Goal: Obtain resource: Download file/media

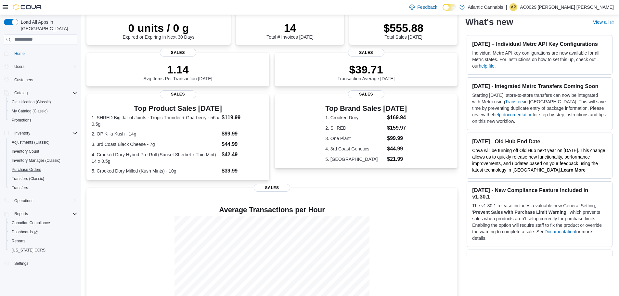
scroll to position [65, 0]
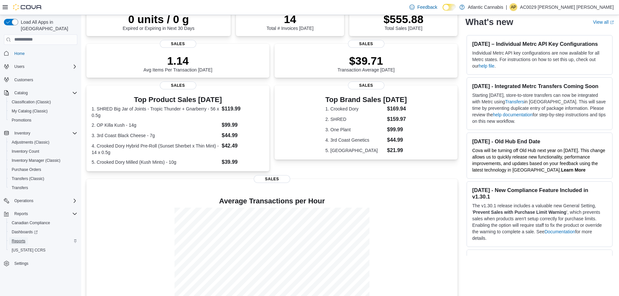
click at [19, 238] on span "Reports" at bounding box center [19, 240] width 14 height 5
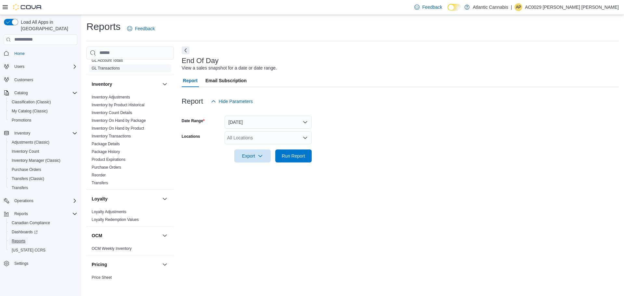
scroll to position [195, 0]
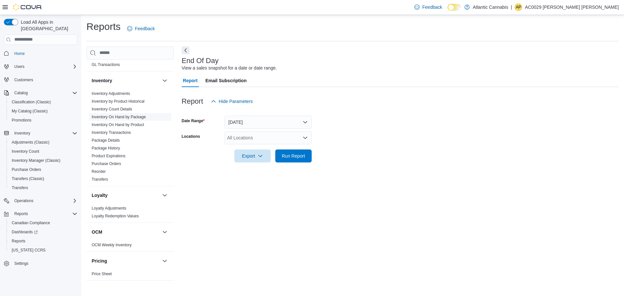
click at [123, 117] on link "Inventory On Hand by Package" at bounding box center [119, 117] width 54 height 5
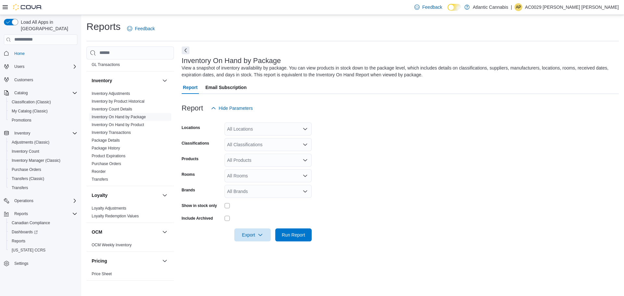
click at [242, 133] on div "All Locations" at bounding box center [267, 128] width 87 height 13
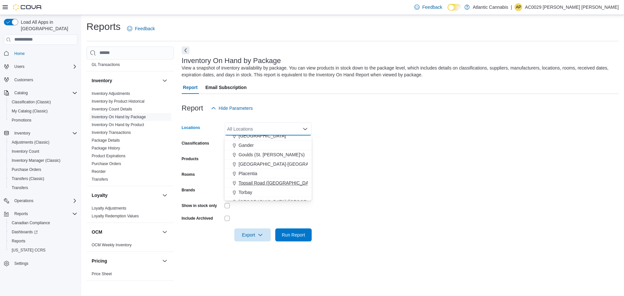
click at [262, 184] on span "Topsail Road ([GEOGRAPHIC_DATA][PERSON_NAME])" at bounding box center [295, 183] width 115 height 6
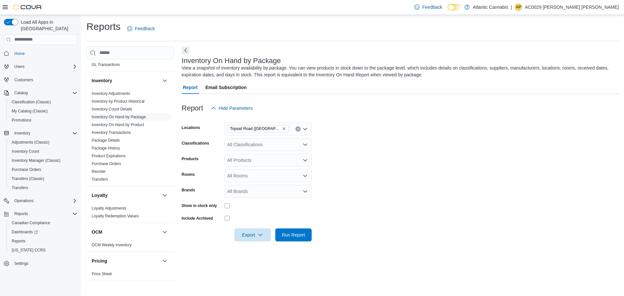
click at [449, 173] on form "Locations [GEOGRAPHIC_DATA] (St. John's) Classifications All Classifications Pr…" at bounding box center [400, 178] width 437 height 127
click at [265, 143] on div "All Classifications" at bounding box center [267, 144] width 87 height 13
click at [259, 166] on div "Cannabis" at bounding box center [267, 165] width 79 height 6
click at [399, 163] on form "Locations [GEOGRAPHIC_DATA] (St. John's) Classifications Cannabis Products All …" at bounding box center [400, 178] width 437 height 127
click at [260, 232] on span "Export" at bounding box center [252, 234] width 29 height 13
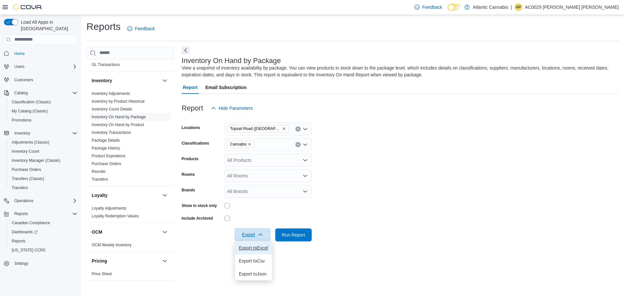
click at [260, 249] on span "Export to Excel" at bounding box center [253, 247] width 29 height 5
click at [137, 122] on link "Inventory On Hand by Product" at bounding box center [118, 124] width 52 height 5
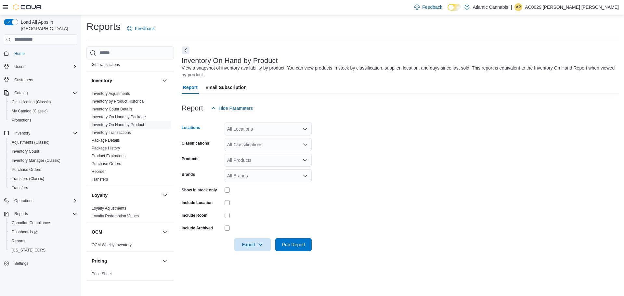
click at [280, 134] on div "All Locations" at bounding box center [267, 128] width 87 height 13
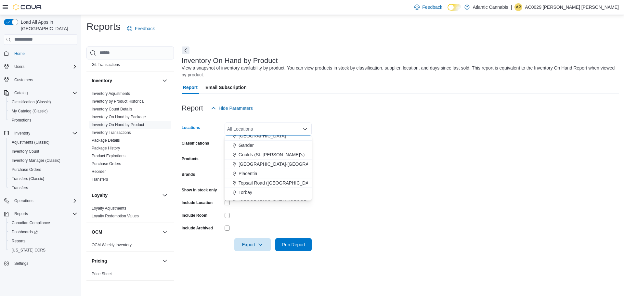
click at [265, 183] on span "Topsail Road ([GEOGRAPHIC_DATA][PERSON_NAME])" at bounding box center [295, 183] width 115 height 6
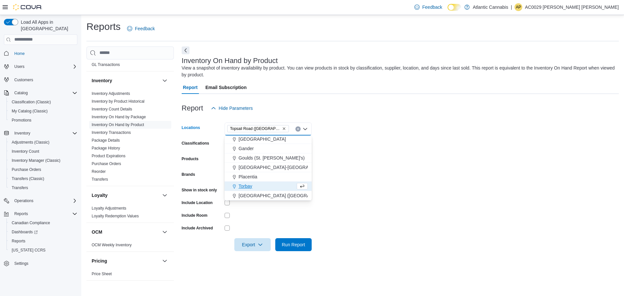
click at [399, 159] on form "Locations [GEOGRAPHIC_DATA] ([GEOGRAPHIC_DATA][PERSON_NAME]) Combo box. Selecte…" at bounding box center [400, 183] width 437 height 136
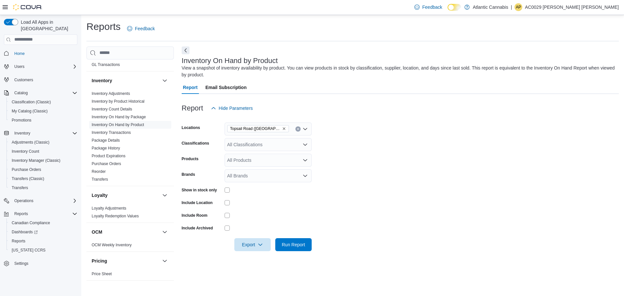
click at [268, 140] on div "All Classifications" at bounding box center [267, 144] width 87 height 13
click at [250, 166] on span "Cannabis" at bounding box center [247, 165] width 19 height 6
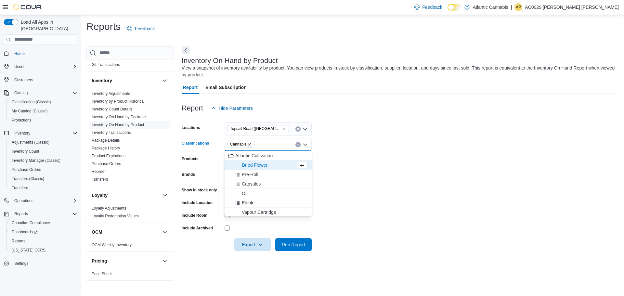
click at [454, 146] on form "Locations [GEOGRAPHIC_DATA] ([GEOGRAPHIC_DATA][PERSON_NAME]) Classifications Ca…" at bounding box center [400, 183] width 437 height 136
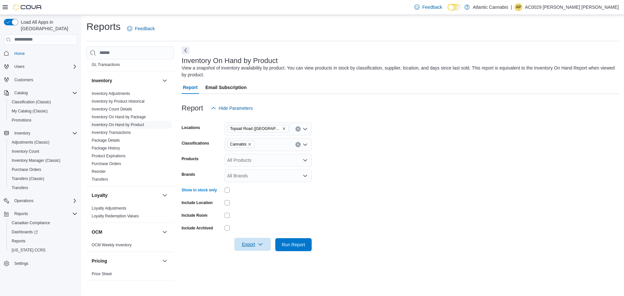
click at [250, 248] on span "Export" at bounding box center [252, 244] width 29 height 13
click at [253, 204] on span "Export to Excel" at bounding box center [253, 205] width 29 height 5
